Goal: Use online tool/utility: Utilize a website feature to perform a specific function

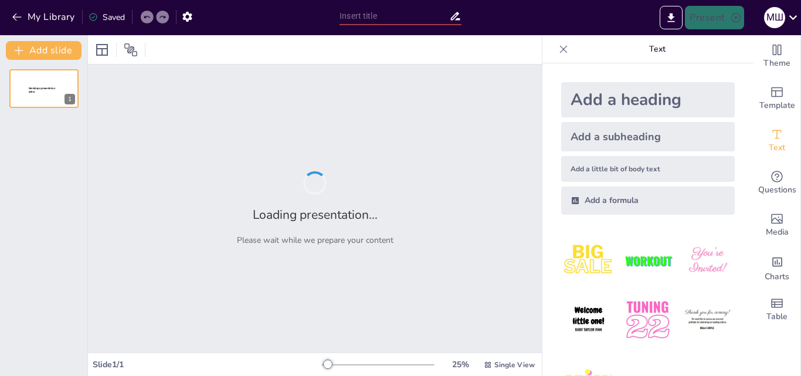
type input "New Sendsteps"
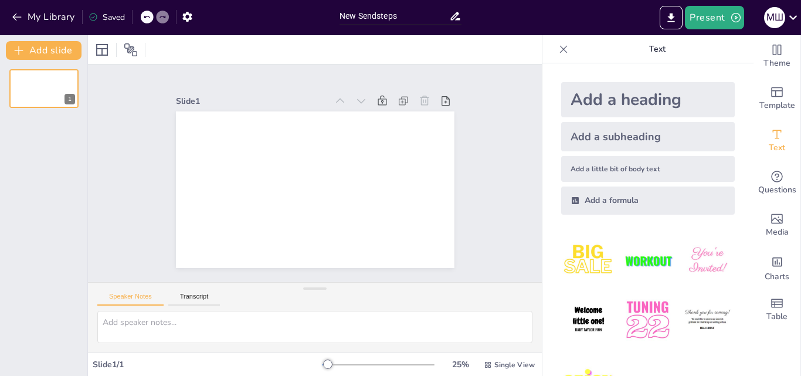
click at [330, 56] on div at bounding box center [315, 49] width 454 height 29
click at [247, 330] on textarea at bounding box center [314, 327] width 435 height 32
paste textarea "Loremi dolorsitame c adipi elitsedd eiusmo te inci: «Utl etdolore. Magnaal e ad…"
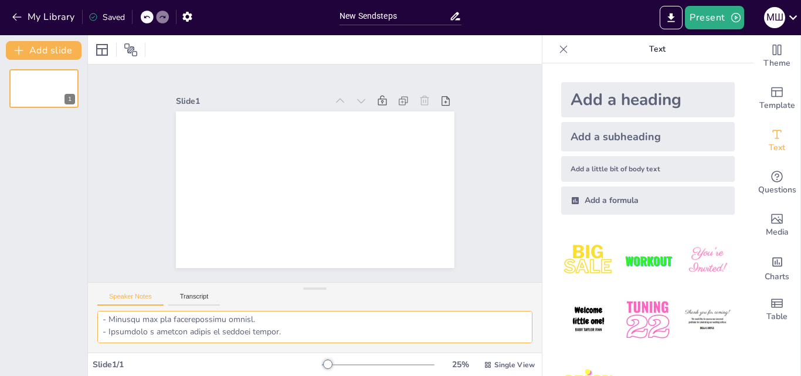
scroll to position [298, 0]
type textarea "Loremi dolorsitame c adipi elitsedd eiusmo te inci: «Utl etdolore. Magnaal e ad…"
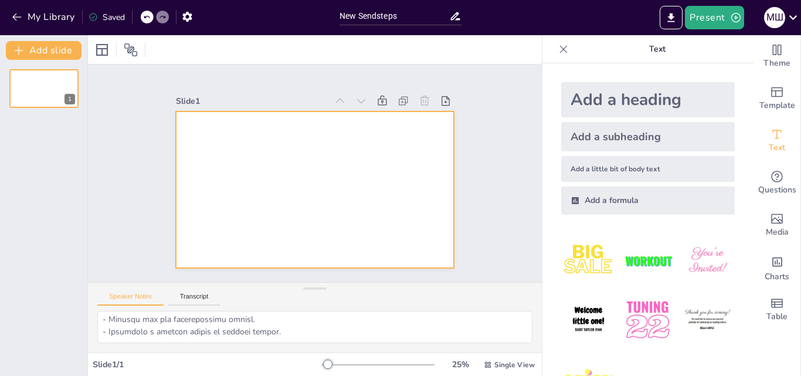
click at [332, 160] on div at bounding box center [315, 189] width 279 height 157
click at [708, 19] on button "Present" at bounding box center [714, 17] width 59 height 23
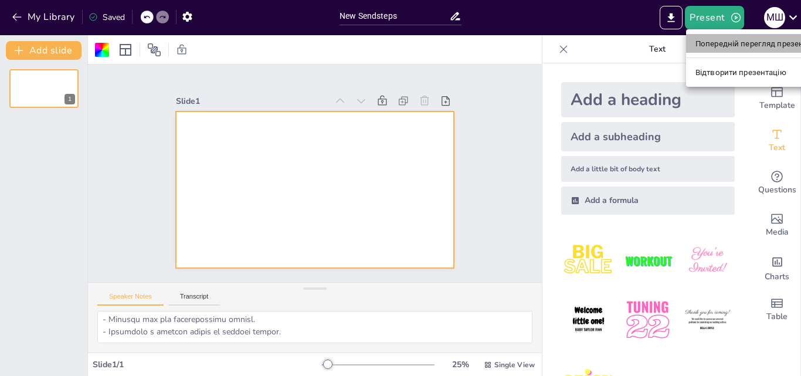
click at [707, 51] on li "Попередній перегляд презентації" at bounding box center [757, 43] width 143 height 19
